Goal: Transaction & Acquisition: Book appointment/travel/reservation

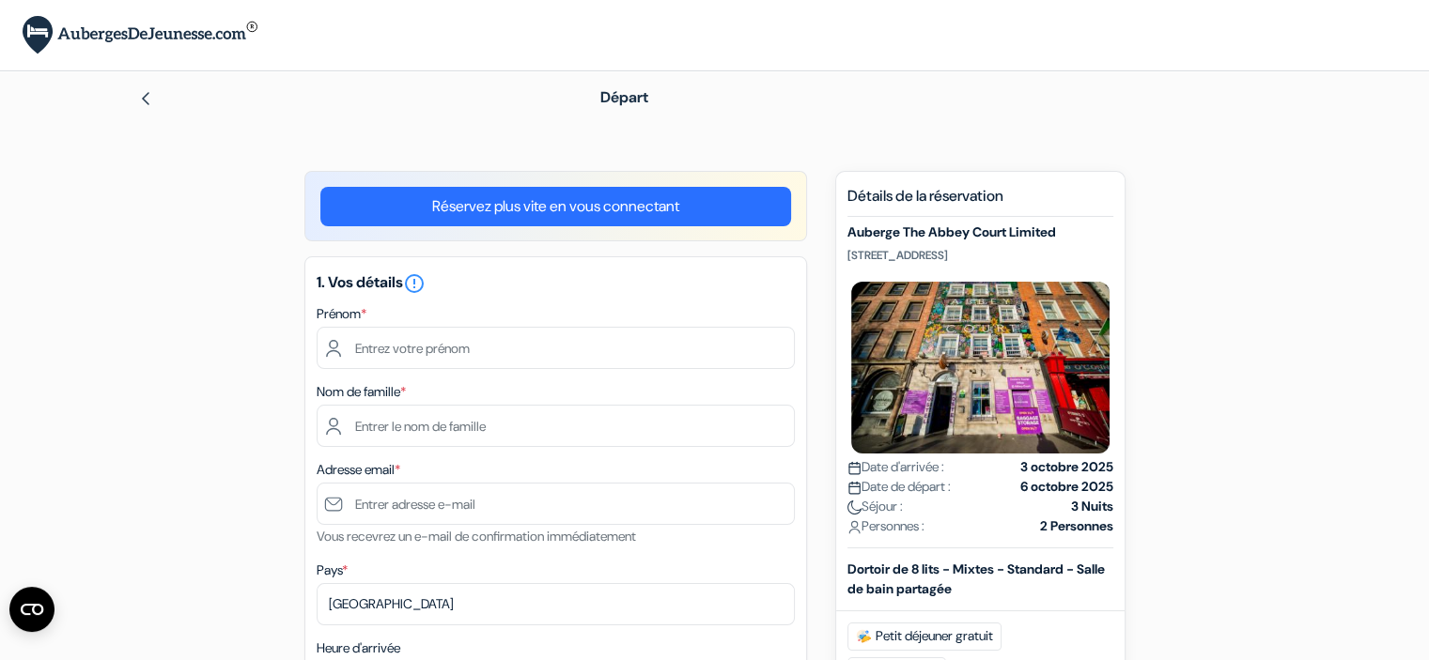
click at [446, 343] on input "text" at bounding box center [556, 348] width 478 height 42
type input "FLORENT"
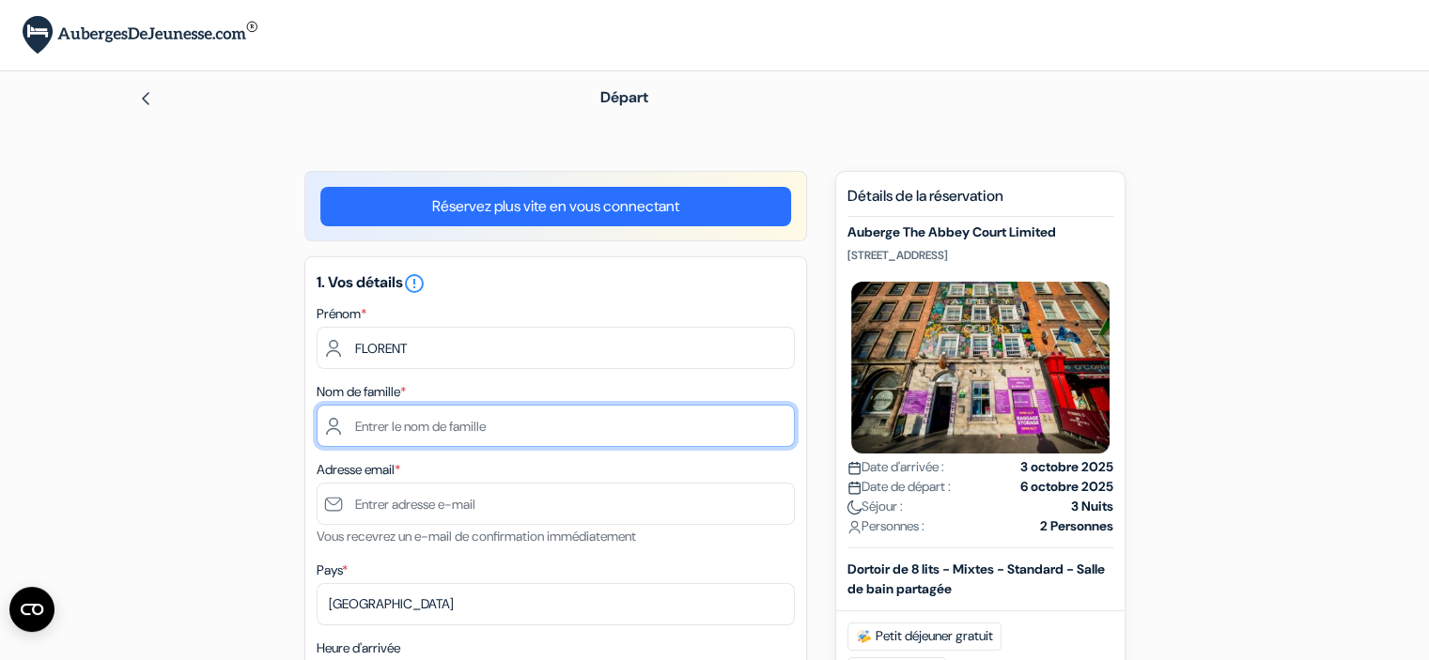
type input "DAUVISSAT"
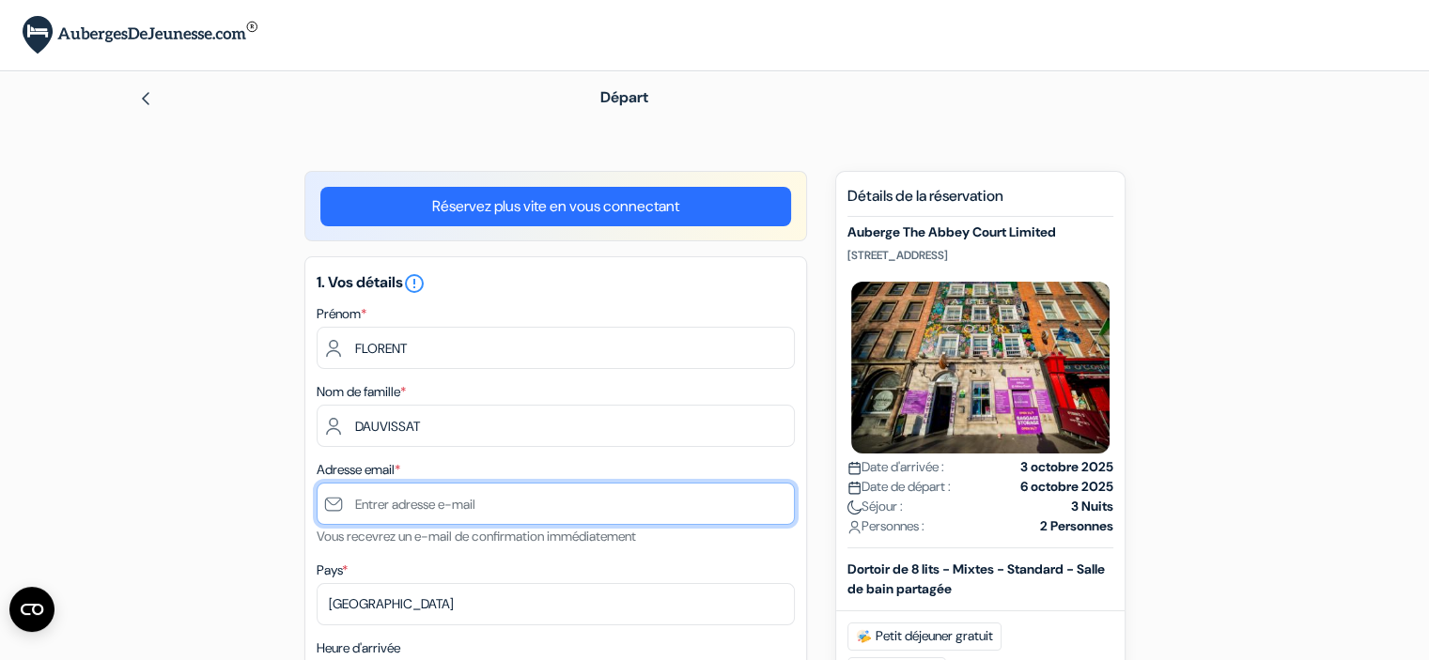
type input "[EMAIL_ADDRESS][DOMAIN_NAME]"
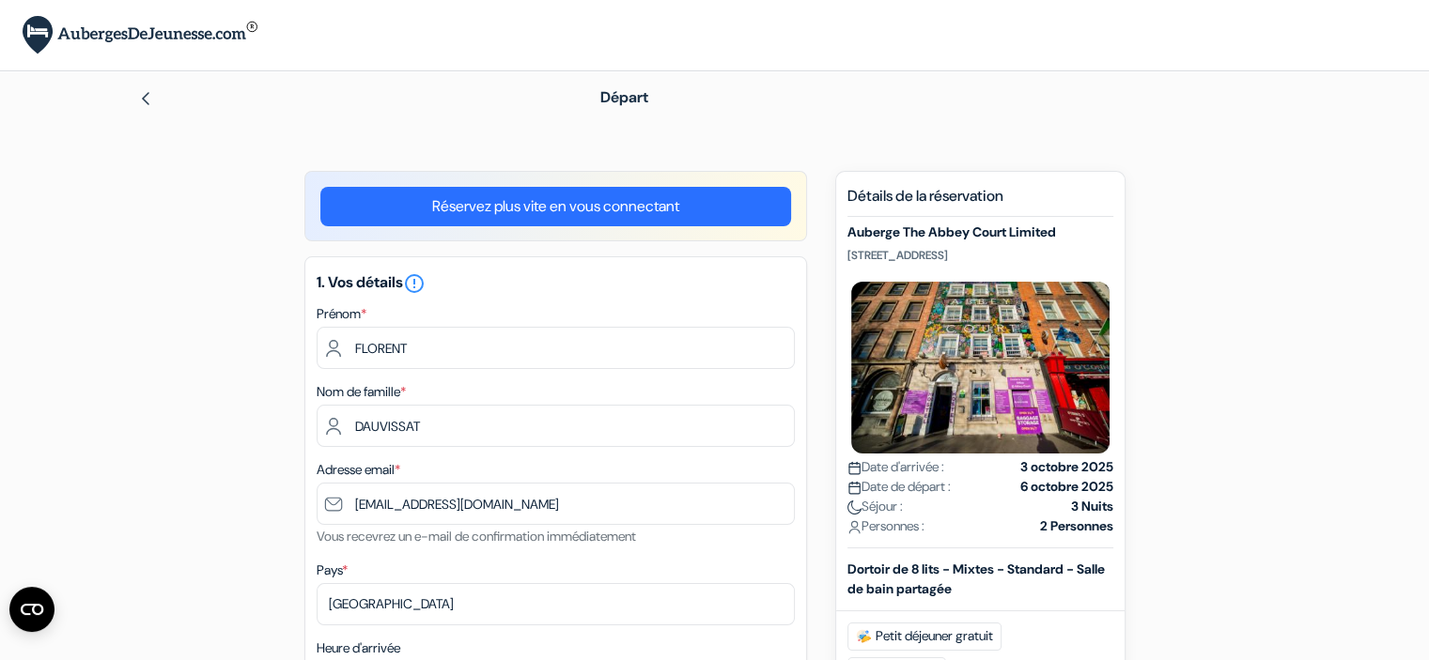
type input "0630150945"
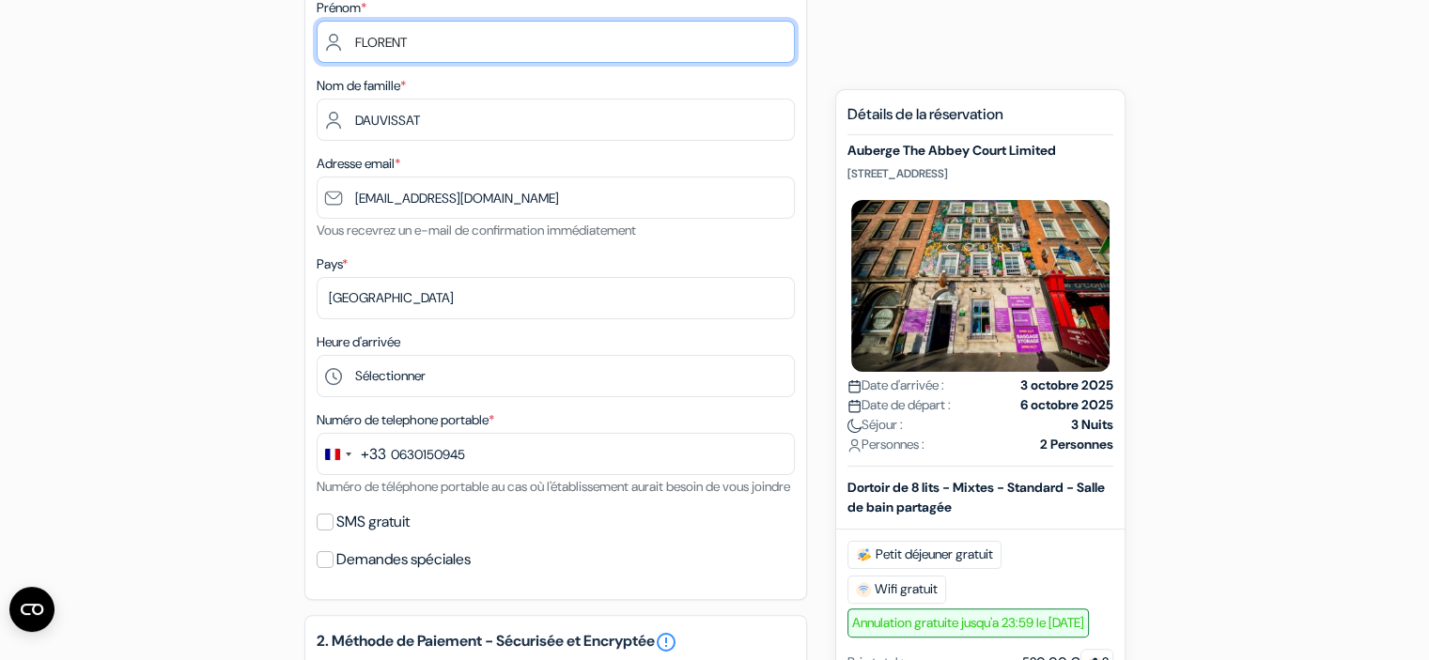
scroll to position [376, 0]
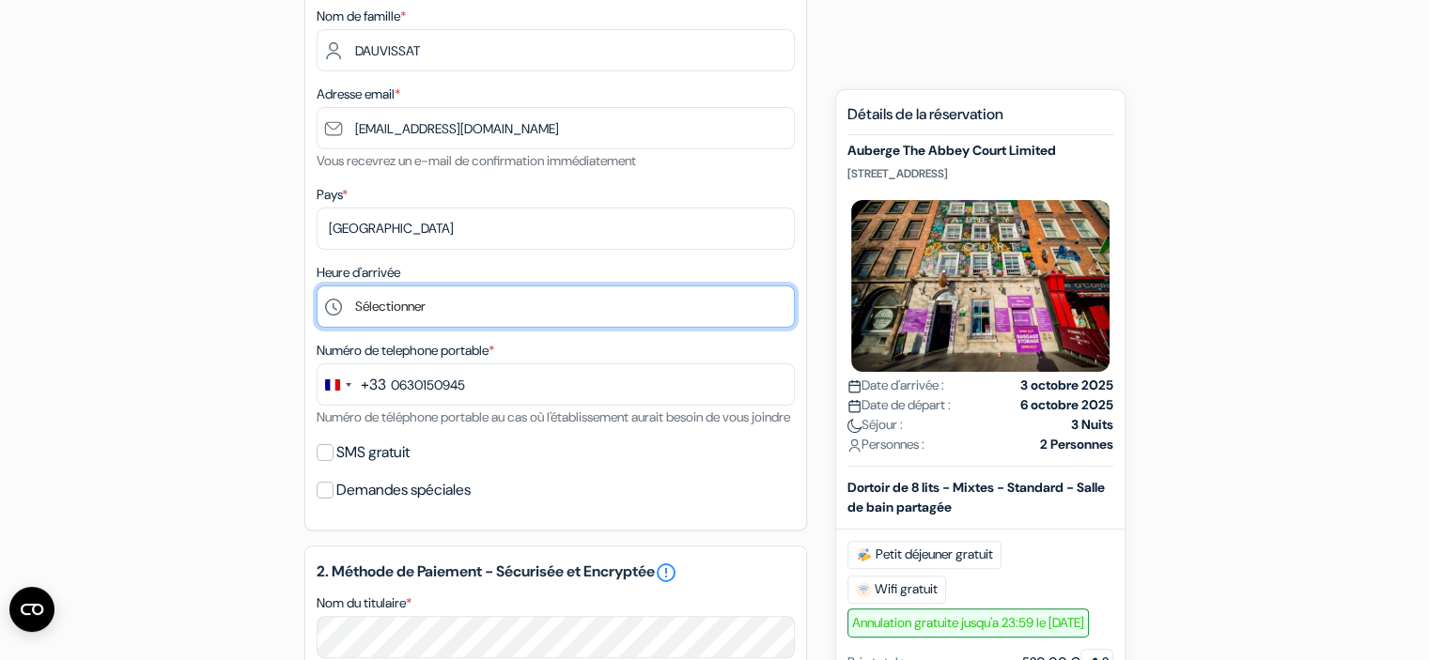
click at [420, 310] on select "Sélectionner 1:00 2:00 3:00 4:00 5:00 6:00 7:00 8:00 9:00 10:00 11:00 12:00 13:…" at bounding box center [556, 307] width 478 height 42
click at [317, 286] on select "Sélectionner 1:00 2:00 3:00 4:00 5:00 6:00 7:00 8:00 9:00 10:00 11:00 12:00 13:…" at bounding box center [556, 307] width 478 height 42
click at [522, 302] on select "Sélectionner 1:00 2:00 3:00 4:00 5:00 6:00 7:00 8:00 9:00 10:00 11:00 12:00 13:…" at bounding box center [556, 307] width 478 height 42
select select "20"
click at [317, 286] on select "Sélectionner 1:00 2:00 3:00 4:00 5:00 6:00 7:00 8:00 9:00 10:00 11:00 12:00 13:…" at bounding box center [556, 307] width 478 height 42
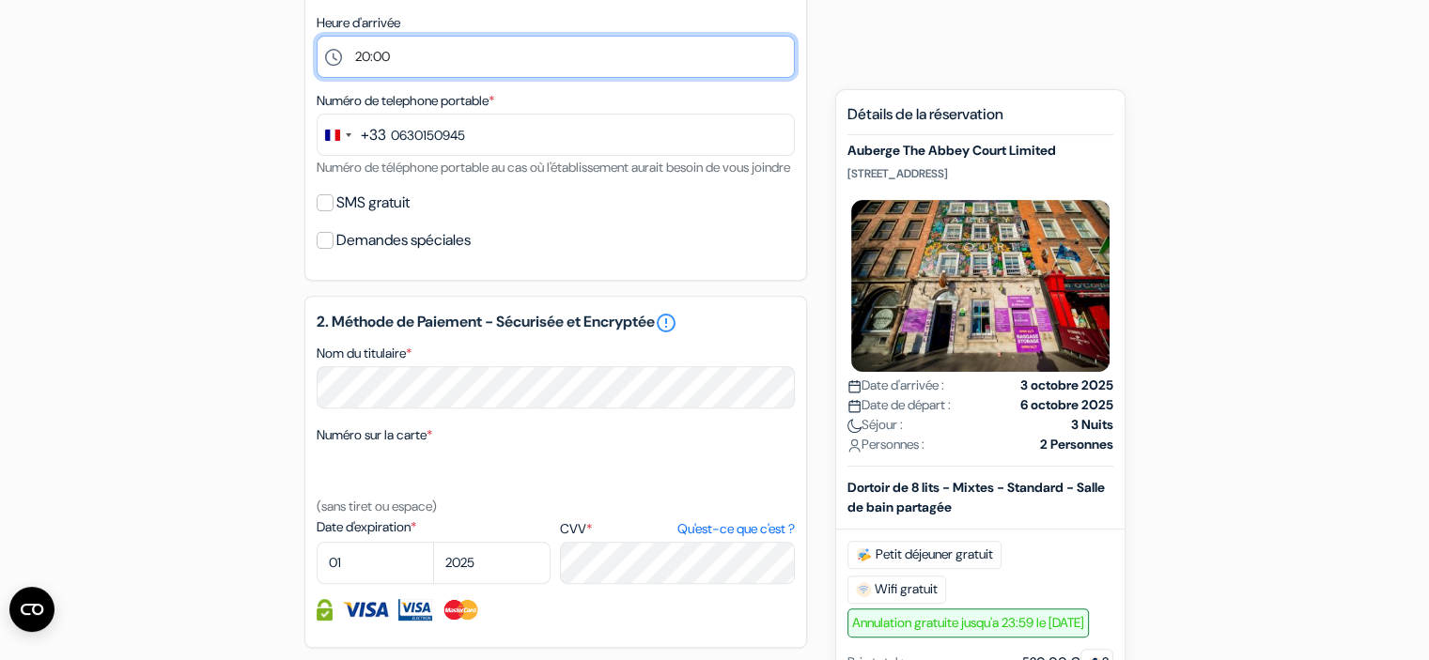
scroll to position [657, 0]
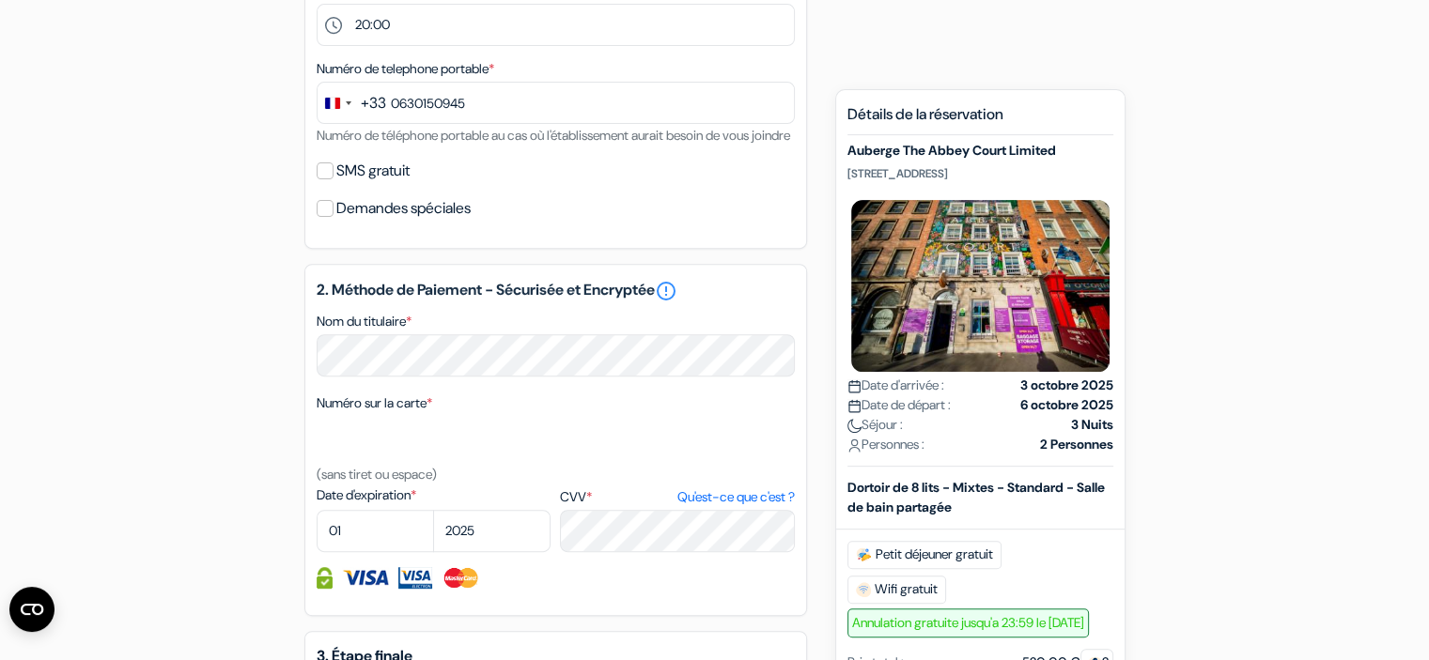
click at [341, 505] on label "Date d'expiration *" at bounding box center [434, 496] width 234 height 20
click at [0, 0] on textarea "Nom du titulaire *" at bounding box center [0, 0] width 0 height 0
click at [341, 505] on label "Date d'expiration *" at bounding box center [434, 496] width 234 height 20
click at [0, 0] on textarea "Nom du titulaire *" at bounding box center [0, 0] width 0 height 0
click at [455, 505] on label "Date d'expiration *" at bounding box center [434, 496] width 234 height 20
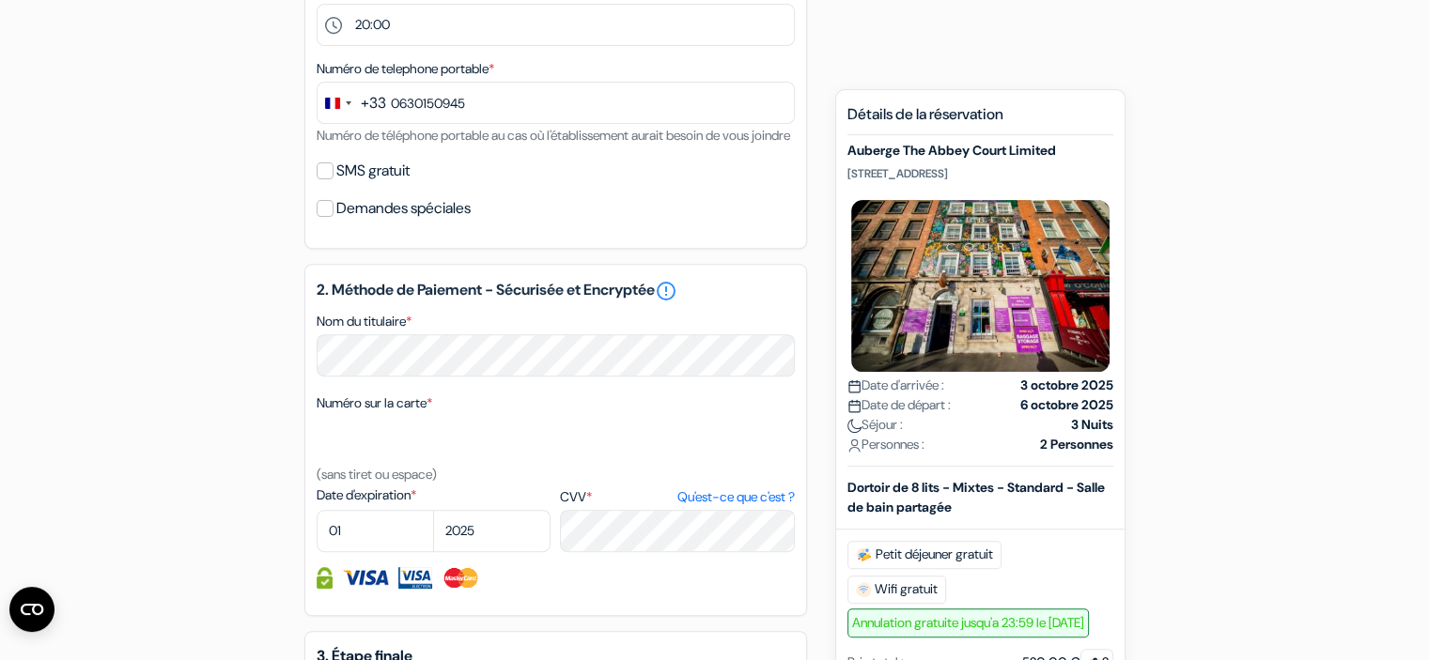
click at [0, 0] on textarea "Nom du titulaire *" at bounding box center [0, 0] width 0 height 0
click at [419, 552] on select "01 02 03 04 05 06 07 08 09 10 11 12" at bounding box center [375, 531] width 117 height 42
select select "05"
click at [487, 551] on select "2025 2026 2027 2028 2029 2030 2031 2032 2033 2034 2035 2036 2037 2038 2039 2040…" at bounding box center [491, 531] width 117 height 42
select select "2028"
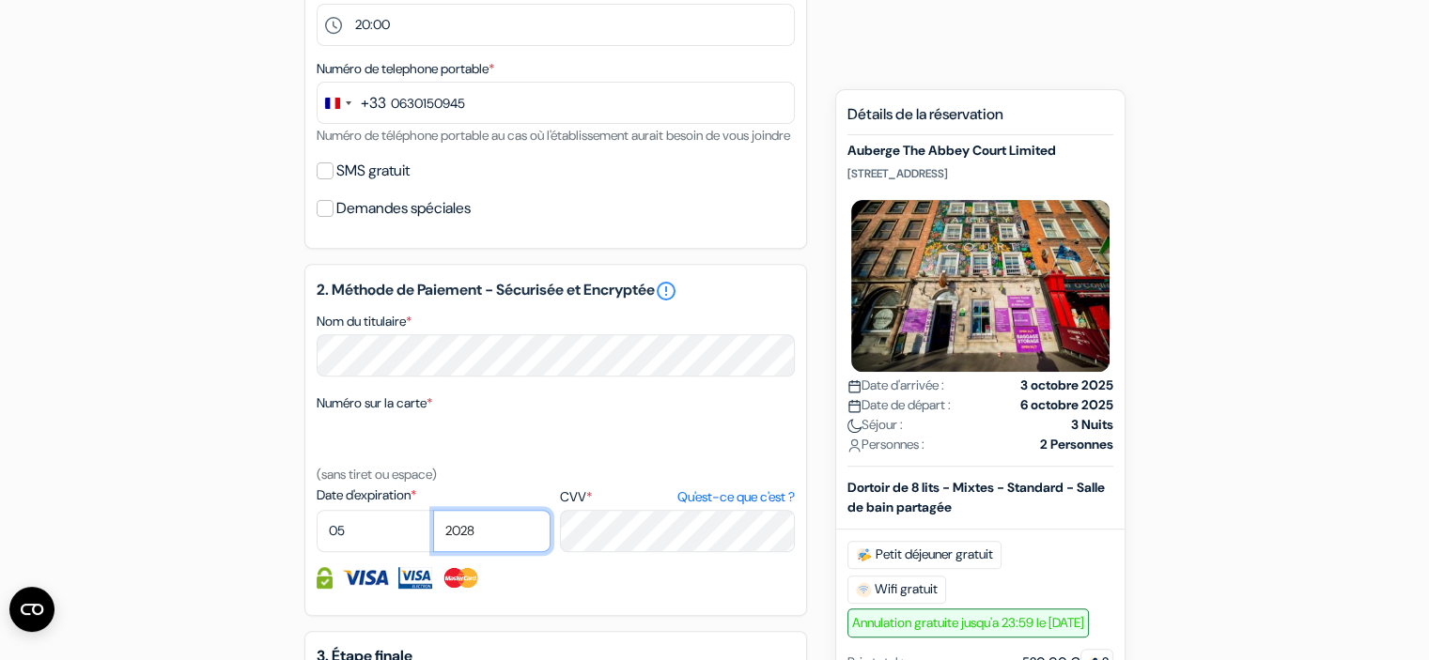
click at [433, 534] on select "2025 2026 2027 2028 2029 2030 2031 2032 2033 2034 2035 2036 2037 2038 2039 2040…" at bounding box center [491, 531] width 117 height 42
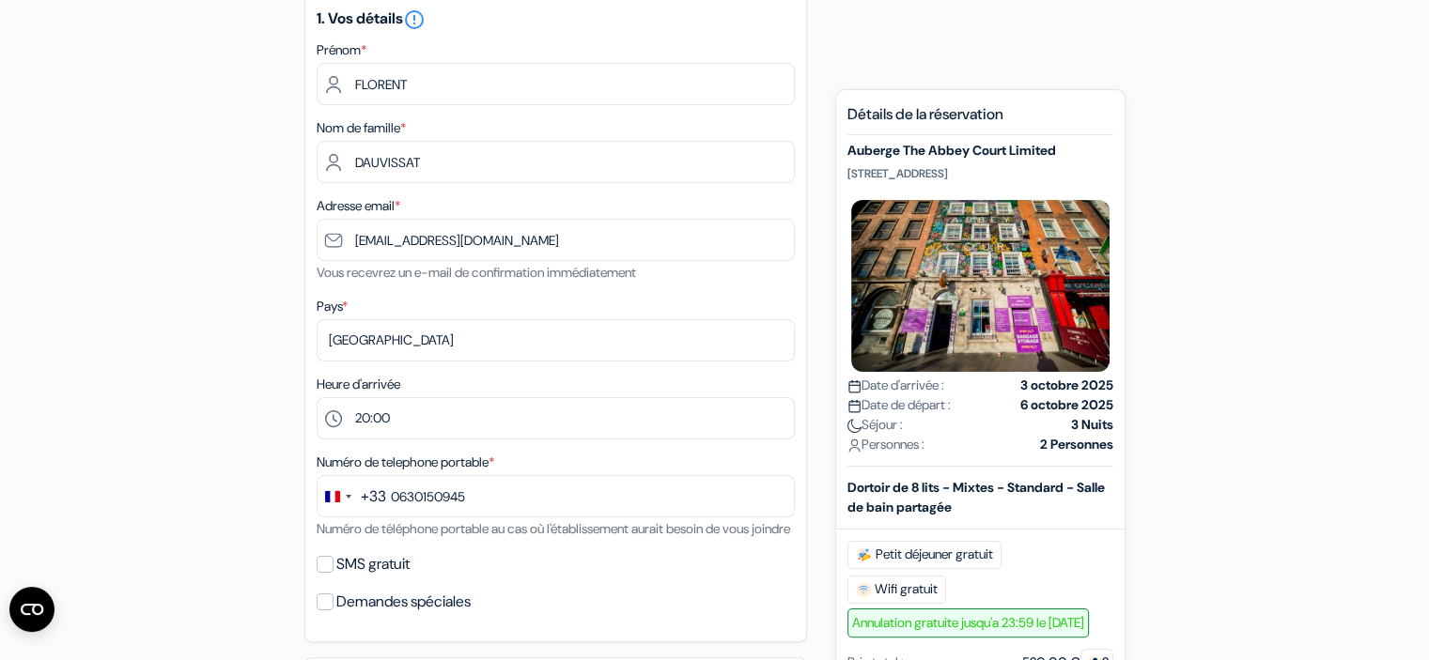
scroll to position [376, 0]
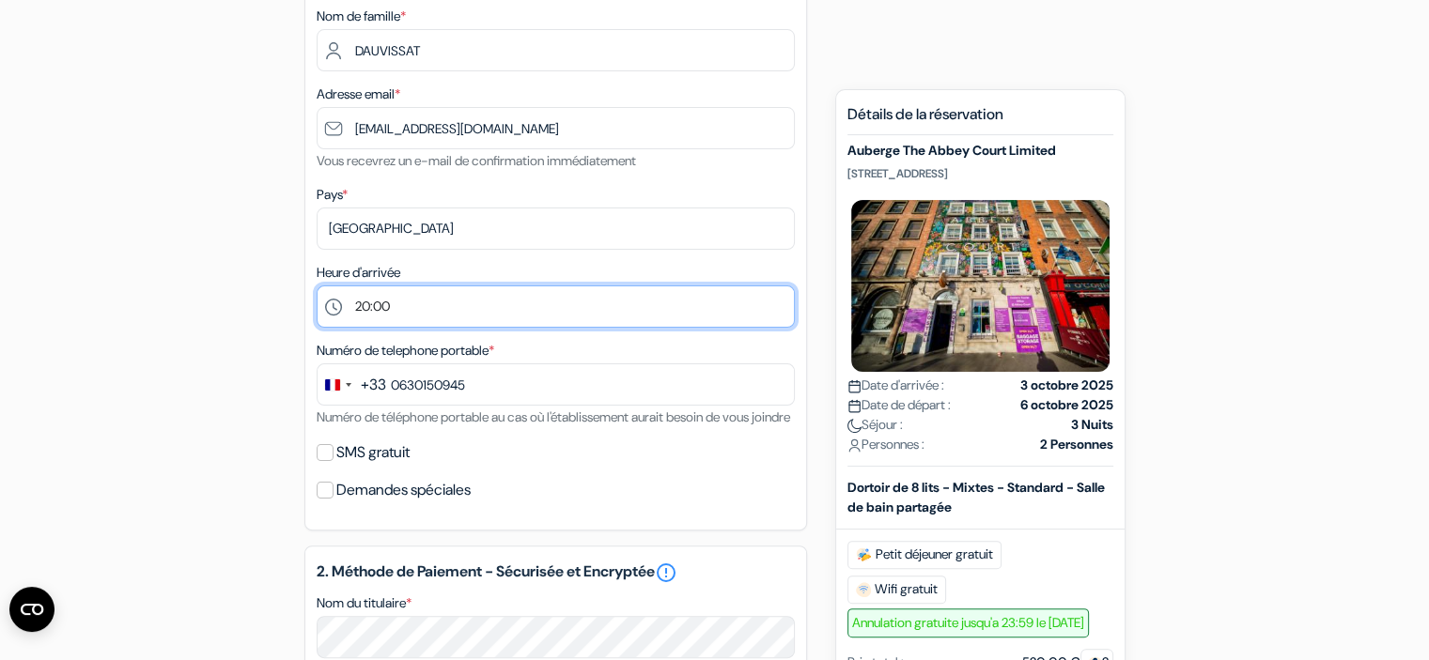
click at [379, 318] on select "Sélectionner 1:00 2:00 3:00 4:00 5:00 6:00 7:00 8:00 9:00 10:00 11:00 12:00 13:…" at bounding box center [556, 307] width 478 height 42
select select "19"
click at [317, 286] on select "Sélectionner 1:00 2:00 3:00 4:00 5:00 6:00 7:00 8:00 9:00 10:00 11:00 12:00 13:…" at bounding box center [556, 307] width 478 height 42
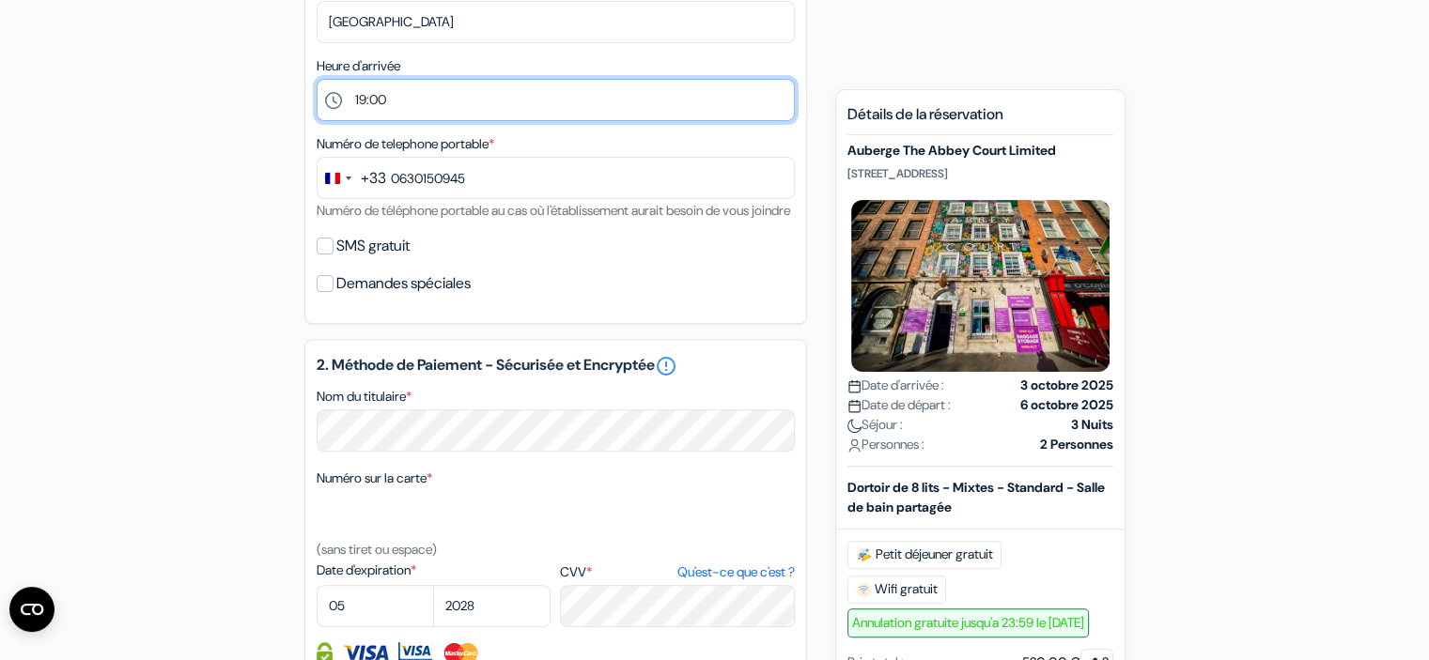
scroll to position [564, 0]
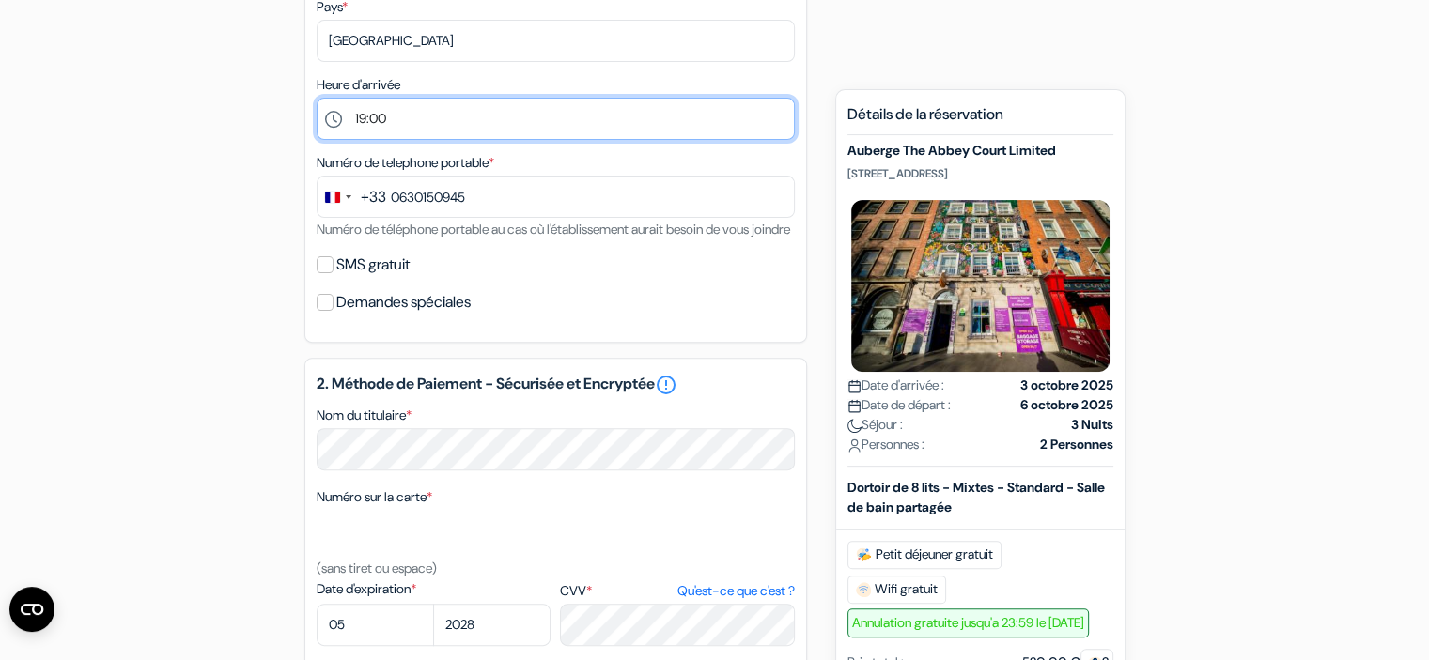
click at [411, 125] on select "Sélectionner 1:00 2:00 3:00 4:00 5:00 6:00 7:00 8:00 9:00 10:00 11:00 12:00 13:…" at bounding box center [556, 119] width 478 height 42
click at [317, 99] on select "Sélectionner 1:00 2:00 3:00 4:00 5:00 6:00 7:00 8:00 9:00 10:00 11:00 12:00 13:…" at bounding box center [556, 119] width 478 height 42
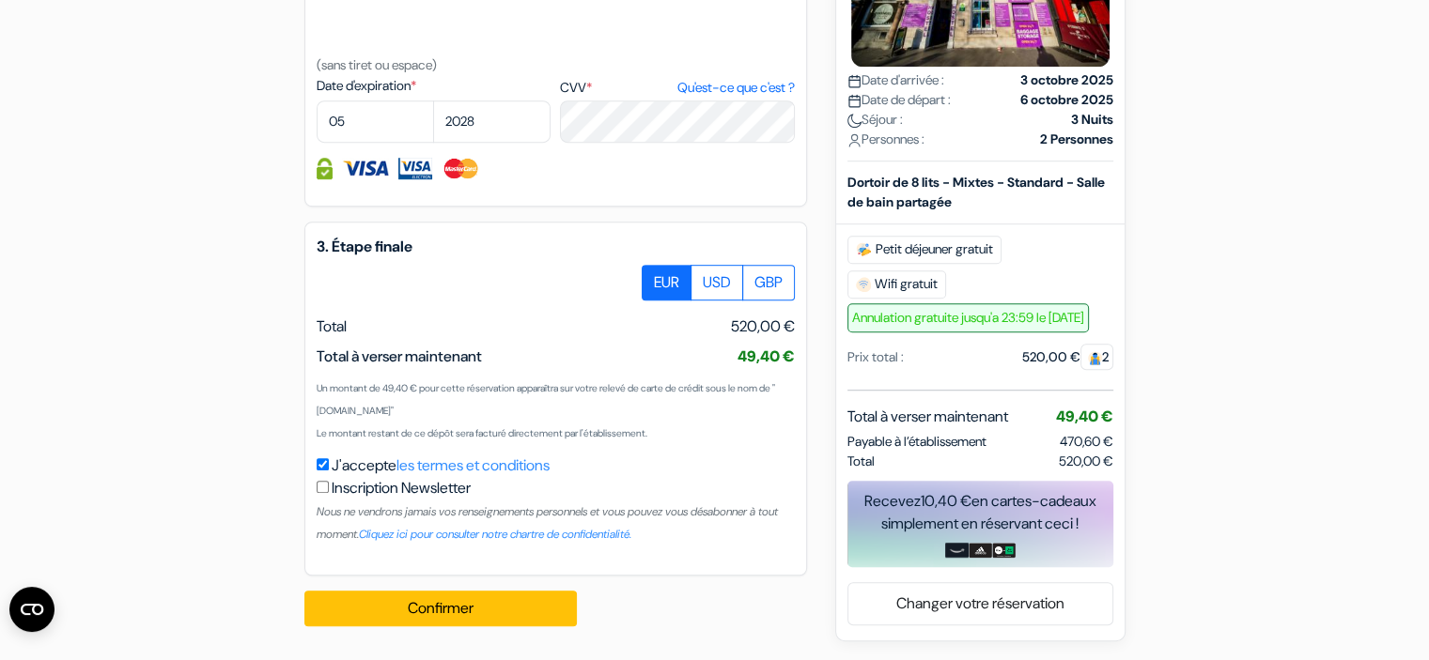
scroll to position [1090, 0]
click at [537, 603] on button "Confirmer Loading..." at bounding box center [440, 609] width 272 height 36
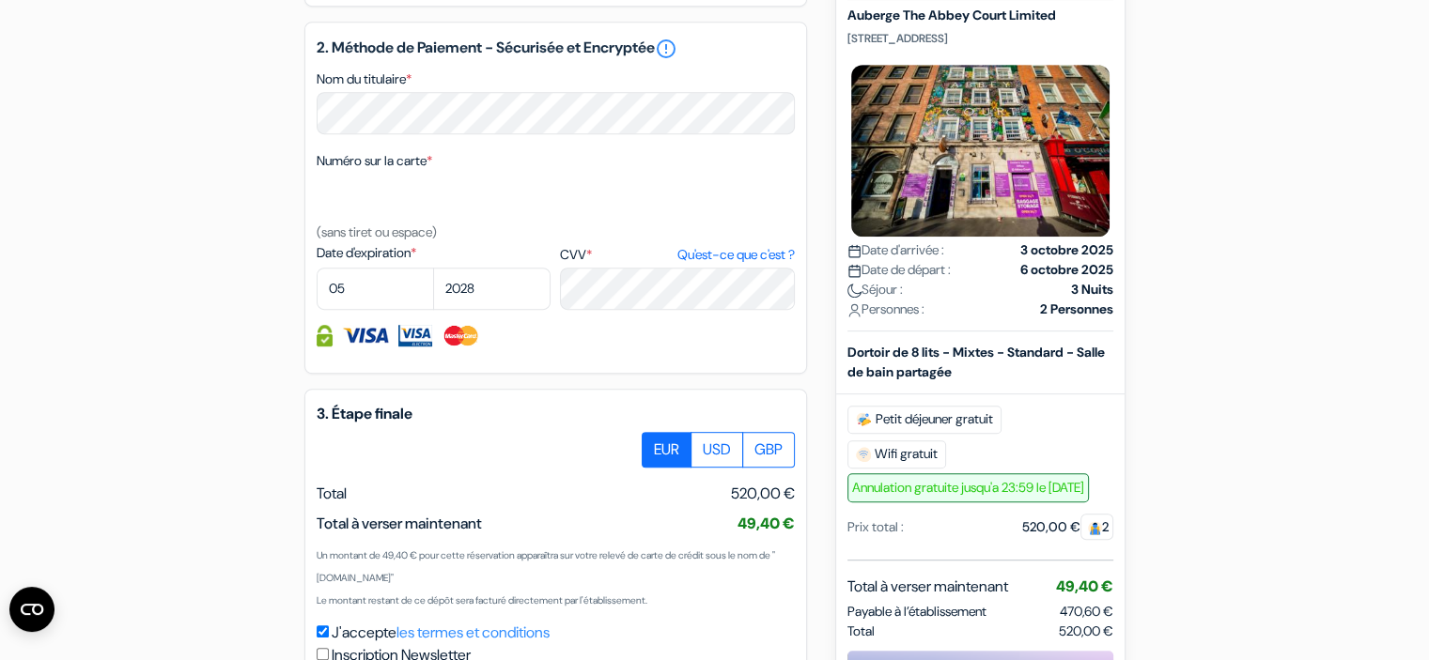
scroll to position [1093, 0]
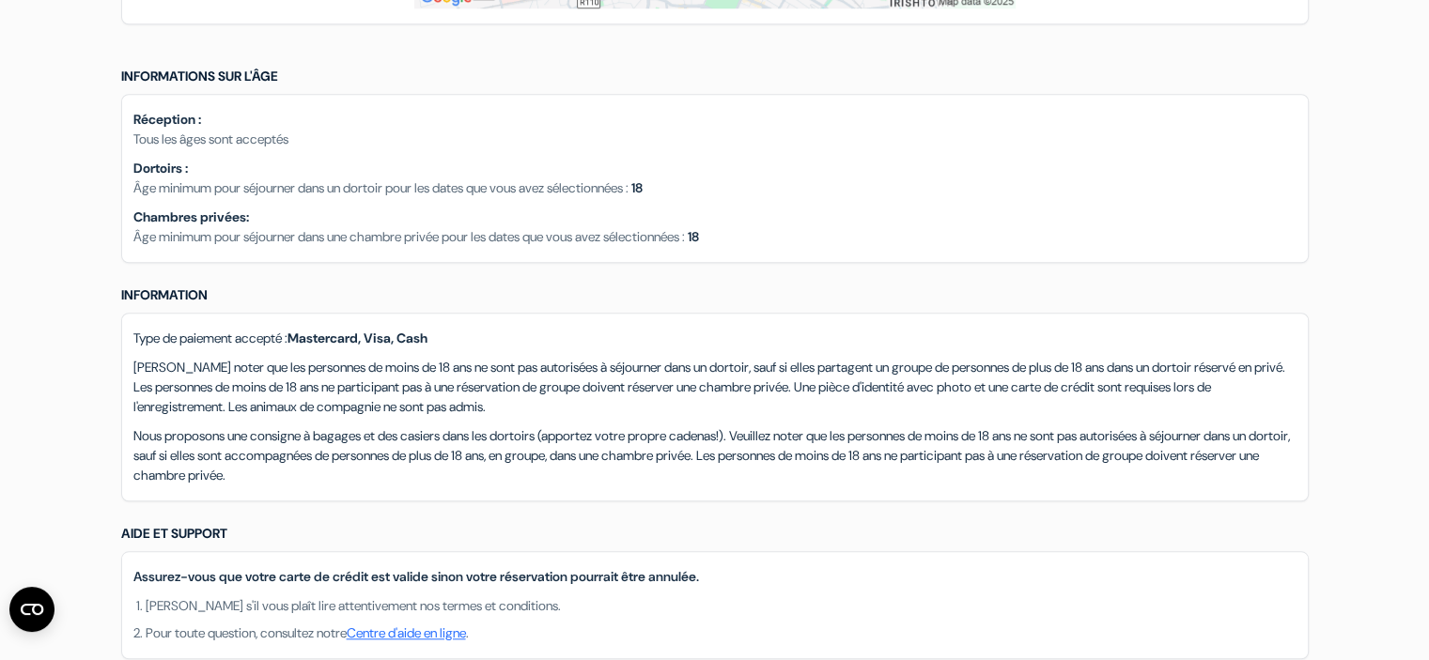
scroll to position [1409, 0]
